Goal: Task Accomplishment & Management: Complete application form

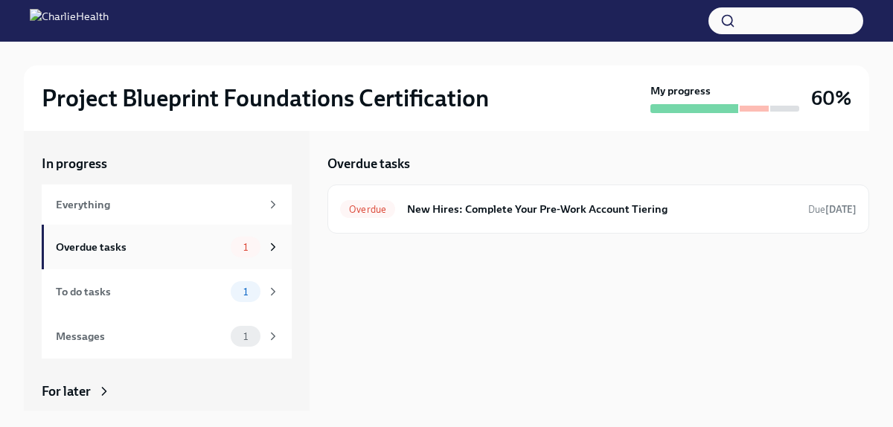
scroll to position [61, 0]
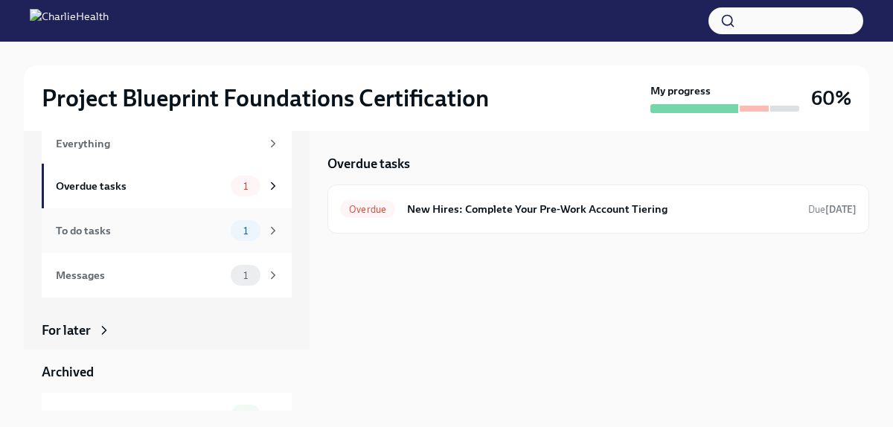
click at [215, 237] on div "To do tasks" at bounding box center [140, 230] width 169 height 16
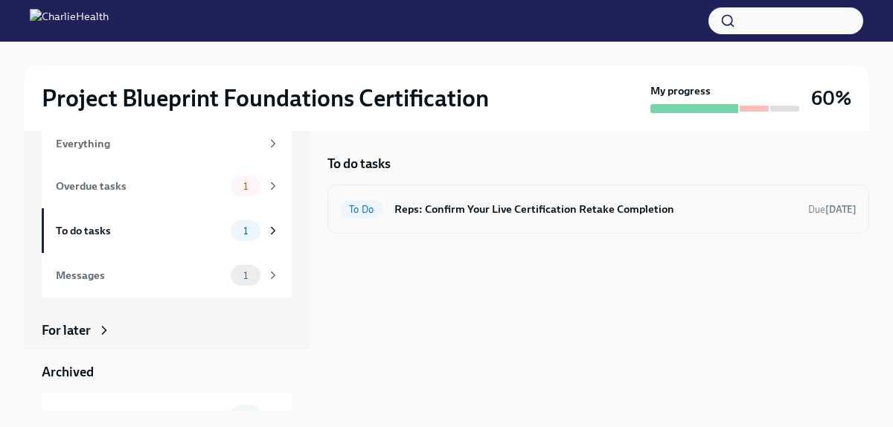
click at [474, 210] on h6 "Reps: Confirm Your Live Certification Retake Completion" at bounding box center [595, 209] width 402 height 16
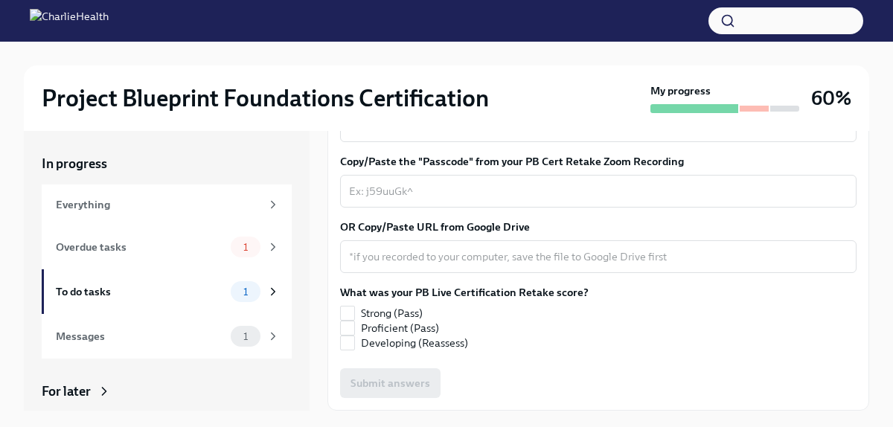
scroll to position [518, 0]
click at [396, 309] on span "Strong (Pass)" at bounding box center [392, 313] width 62 height 15
click at [354, 309] on input "Strong (Pass)" at bounding box center [347, 312] width 13 height 13
checkbox input "true"
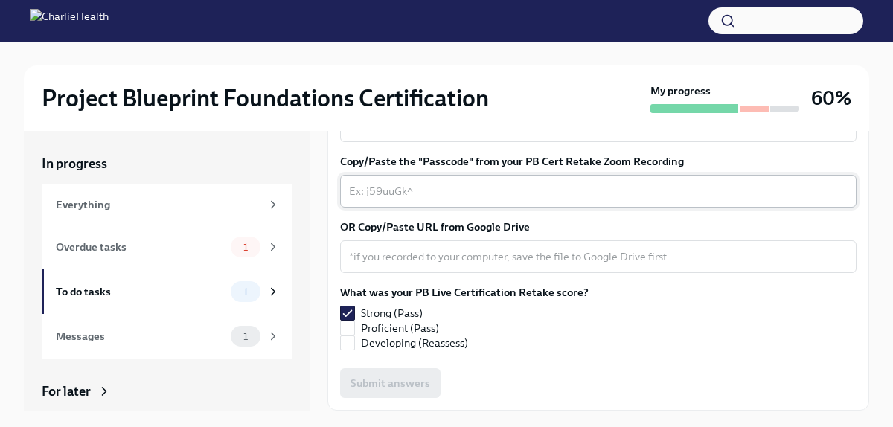
click at [429, 135] on textarea "Copy/Paste the "Share Link" from your PB Cert Retake Zoom Recording" at bounding box center [598, 126] width 498 height 18
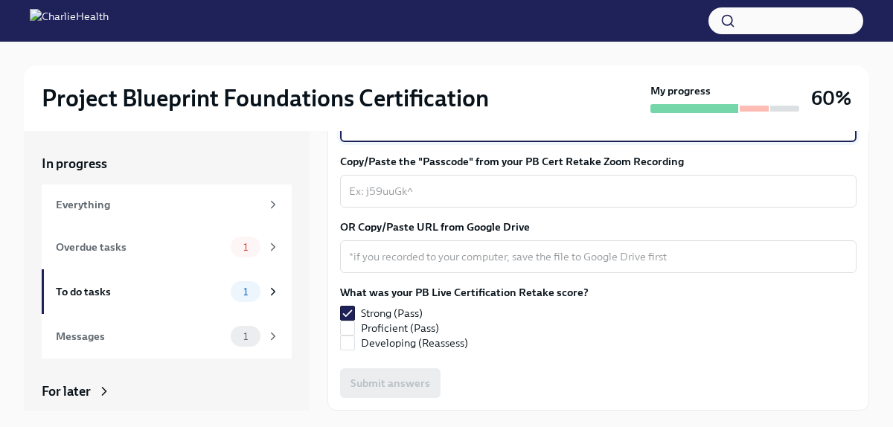
paste textarea "https://drive.google.com/file/d/1LxAFaIJH_DO43CUSYw59J1IMwcgUEC-3/view?usp=driv…"
type textarea "https://drive.google.com/file/d/1LxAFaIJH_DO43CUSYw59J1IMwcgUEC-3/view?usp=driv…"
click at [490, 135] on textarea "https://drive.google.com/file/d/1LxAFaIJH_DO43CUSYw59J1IMwcgUEC-3/view?usp=driv…" at bounding box center [598, 126] width 498 height 18
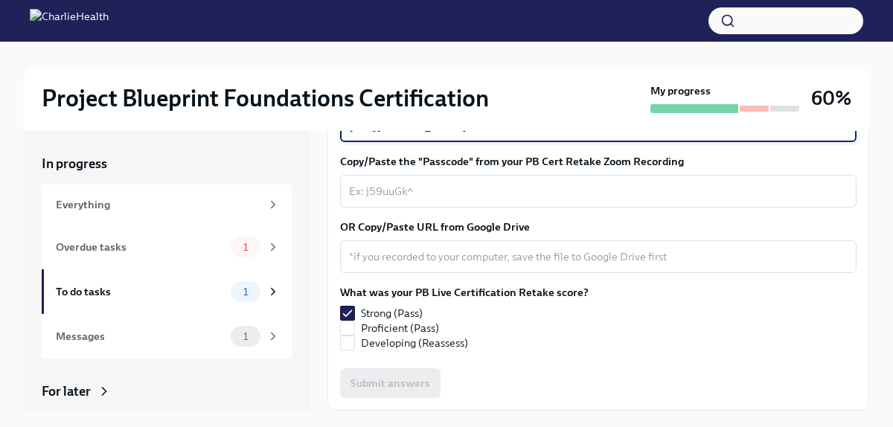
click at [490, 135] on textarea "https://drive.google.com/file/d/1LxAFaIJH_DO43CUSYw59J1IMwcgUEC-3/view?usp=driv…" at bounding box center [598, 126] width 498 height 18
click at [444, 266] on textarea "OR Copy/Paste URL from Google Drive" at bounding box center [598, 257] width 498 height 18
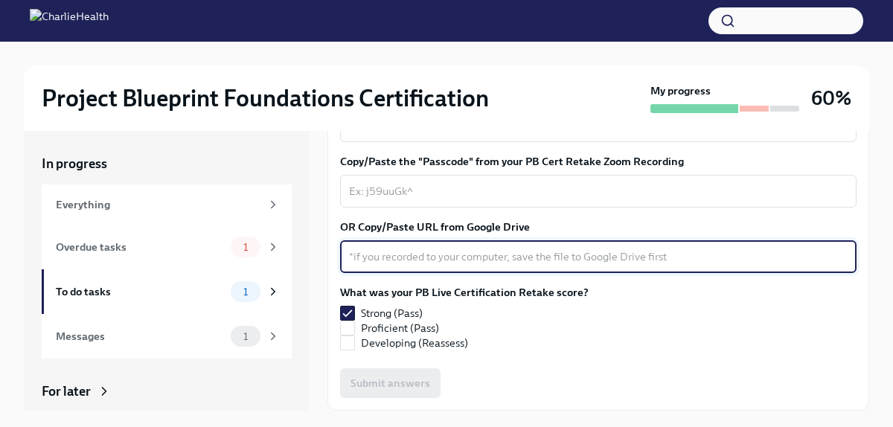
paste textarea "https://drive.google.com/file/d/1LxAFaIJH_DO43CUSYw59J1IMwcgUEC-3/view?usp=driv…"
type textarea "https://drive.google.com/file/d/1LxAFaIJH_DO43CUSYw59J1IMwcgUEC-3/view?usp=driv…"
click at [438, 135] on textarea "Copy/Paste the "Share Link" from your PB Cert Retake Zoom Recording" at bounding box center [598, 126] width 498 height 18
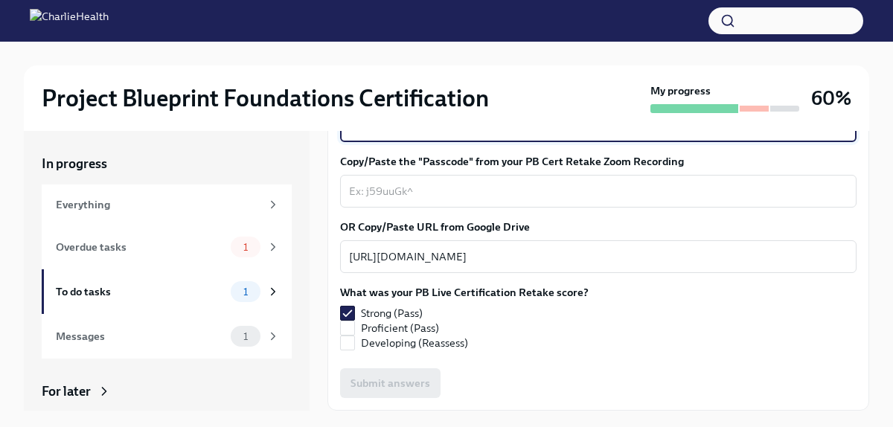
paste textarea "https://drive.google.com/file/d/1LxAFaIJH_DO43CUSYw59J1IMwcgUEC-3/view?usp=driv…"
type textarea "https://drive.google.com/file/d/1LxAFaIJH_DO43CUSYw59J1IMwcgUEC-3/view?usp=driv…"
click at [412, 200] on textarea "Copy/Paste the "Passcode" from your PB Cert Retake Zoom Recording" at bounding box center [598, 191] width 498 height 18
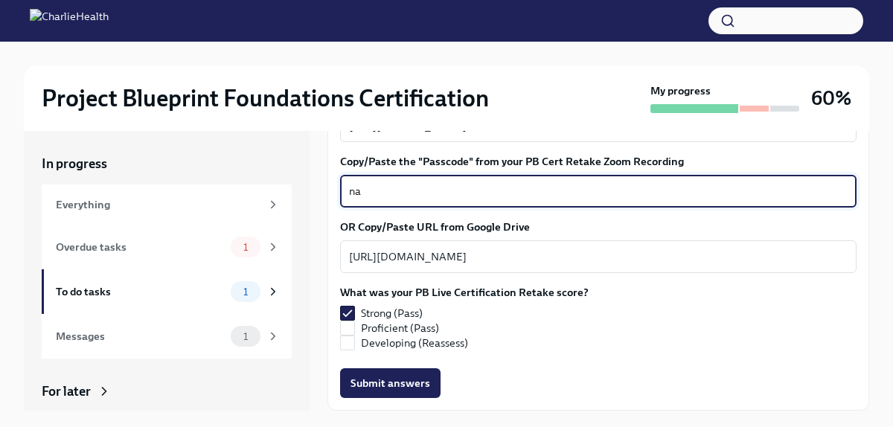
scroll to position [518, 0]
type textarea "na"
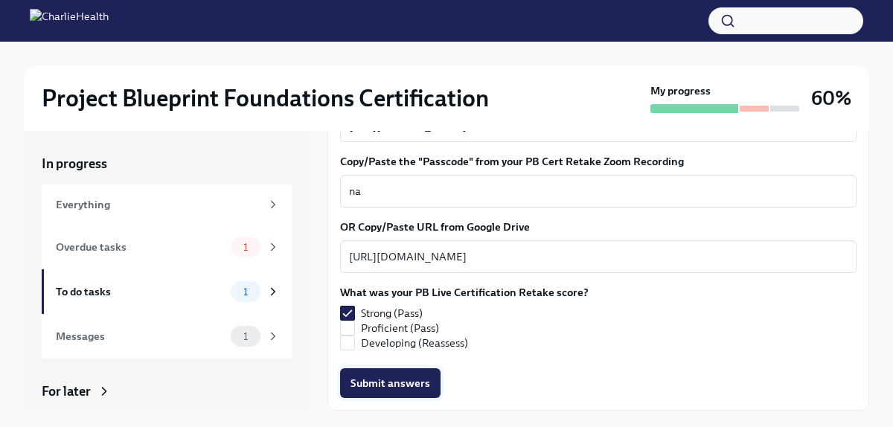
click at [370, 382] on span "Submit answers" at bounding box center [390, 383] width 80 height 15
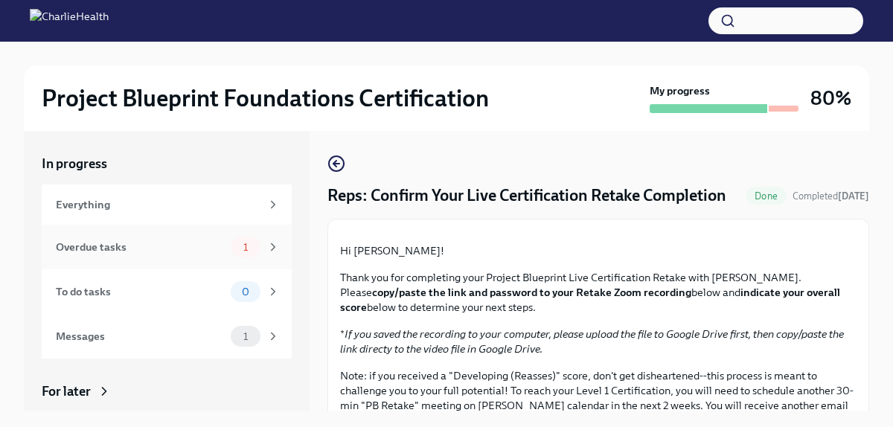
click at [204, 248] on div "Overdue tasks" at bounding box center [140, 247] width 169 height 16
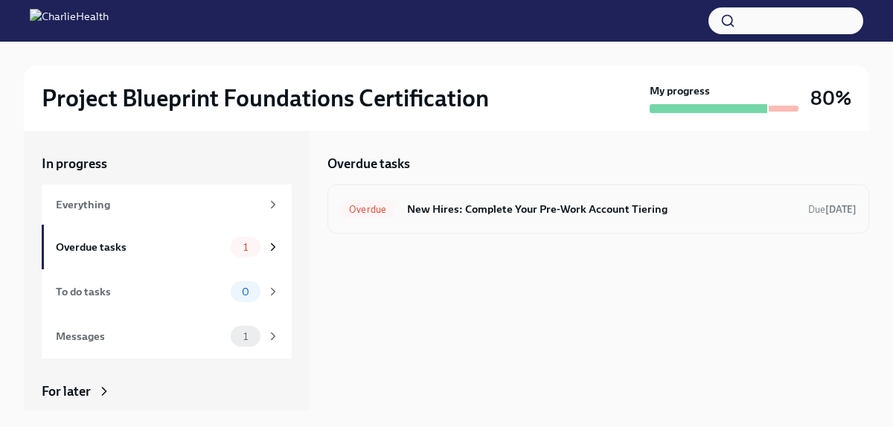
click at [464, 210] on h6 "New Hires: Complete Your Pre-Work Account Tiering" at bounding box center [601, 209] width 389 height 16
